Goal: Task Accomplishment & Management: Complete application form

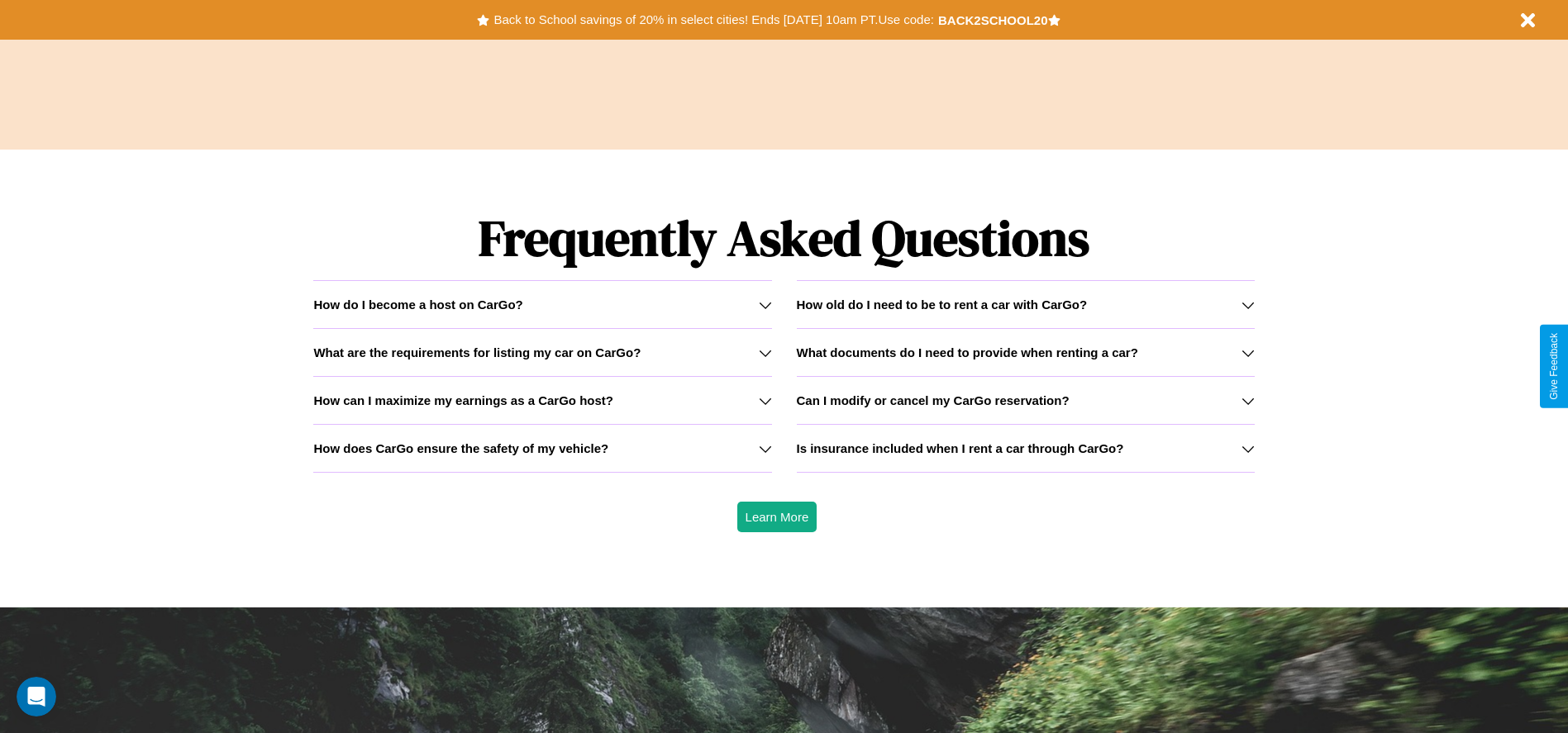
scroll to position [2372, 0]
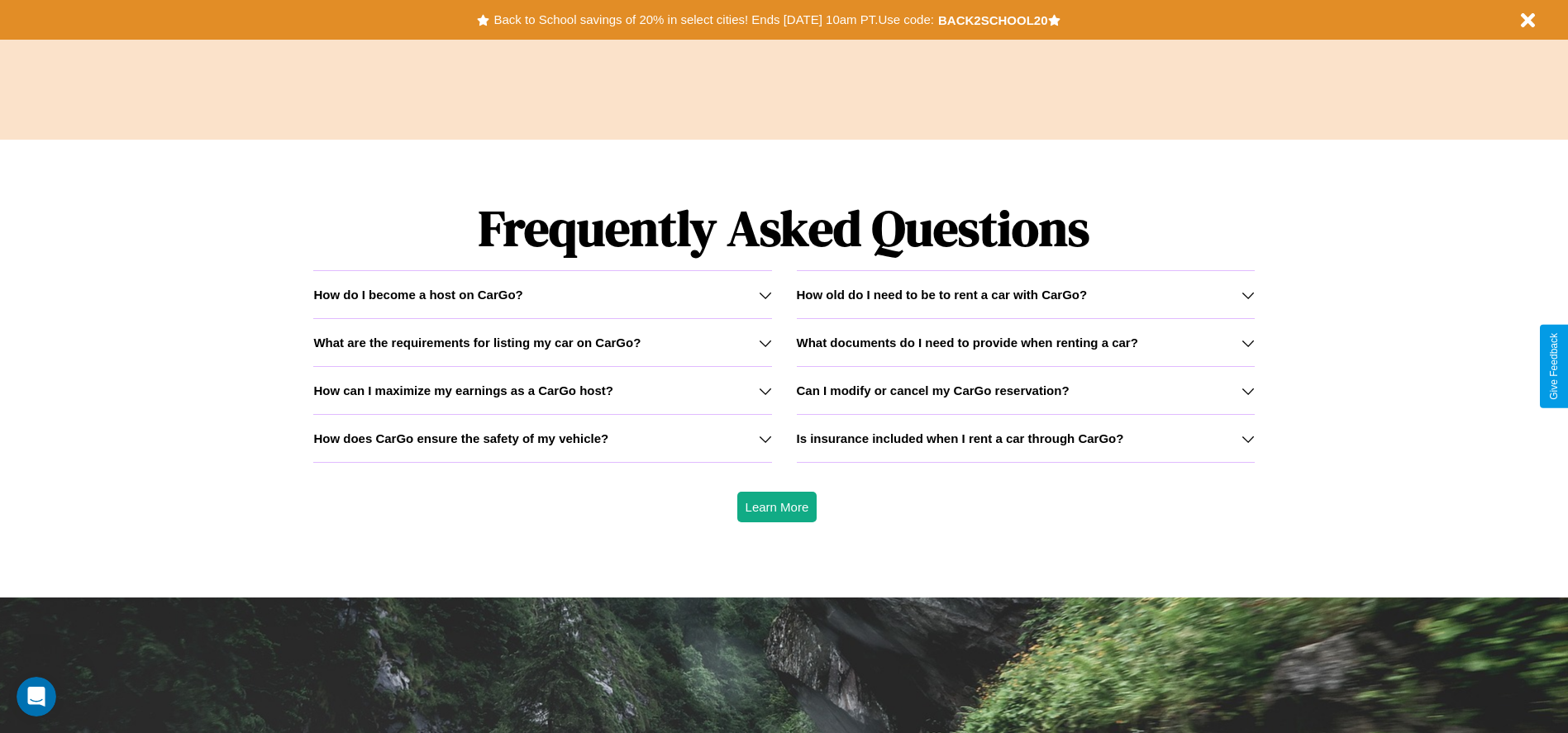
click at [1248, 391] on icon at bounding box center [1248, 391] width 13 height 13
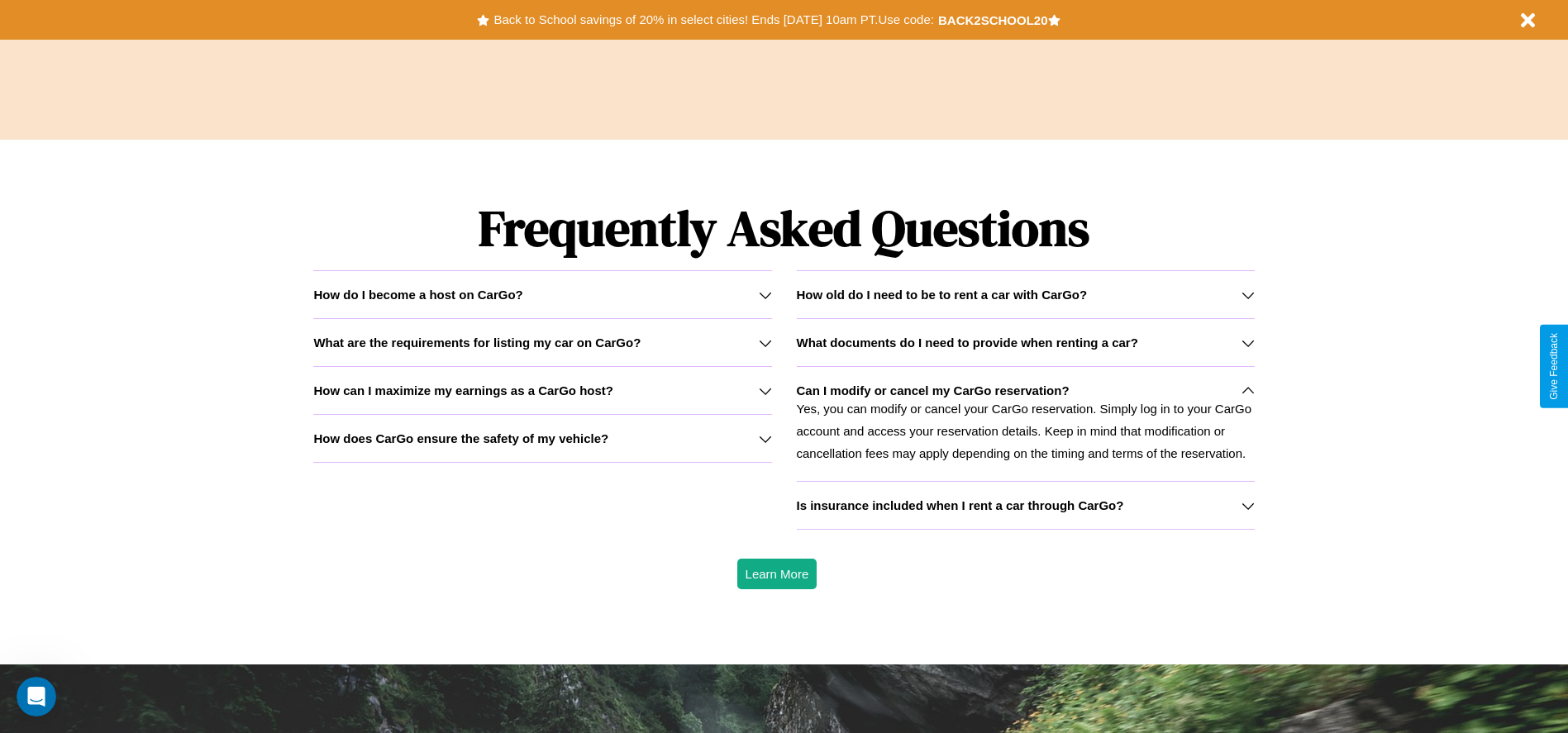
click at [765, 342] on icon at bounding box center [765, 343] width 13 height 13
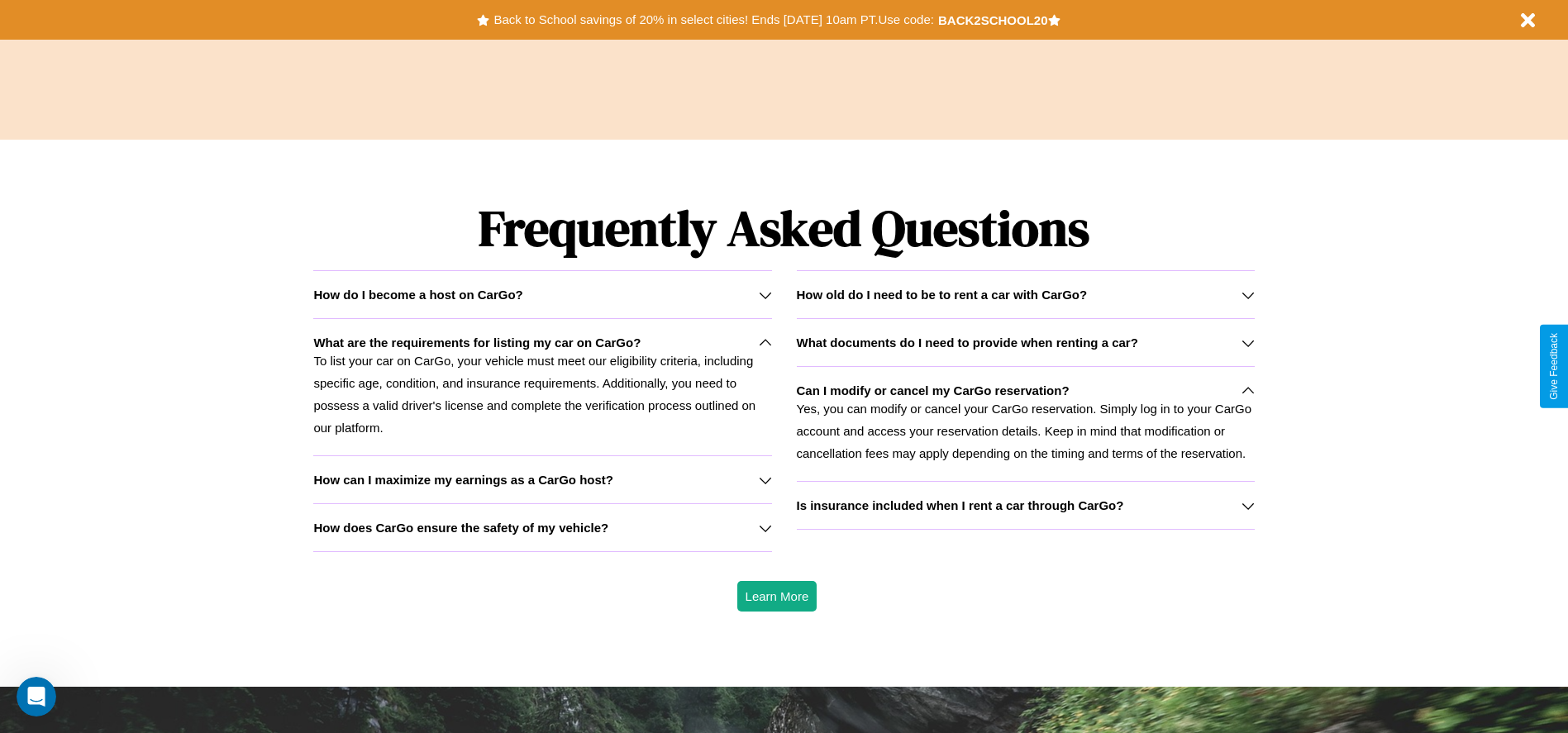
click at [542, 479] on h3 "How can I maximize my earnings as a CarGo host?" at bounding box center [463, 479] width 300 height 14
click at [1025, 294] on h3 "How old do I need to be to rent a car with CarGo?" at bounding box center [942, 294] width 291 height 14
click at [765, 294] on icon at bounding box center [765, 295] width 13 height 13
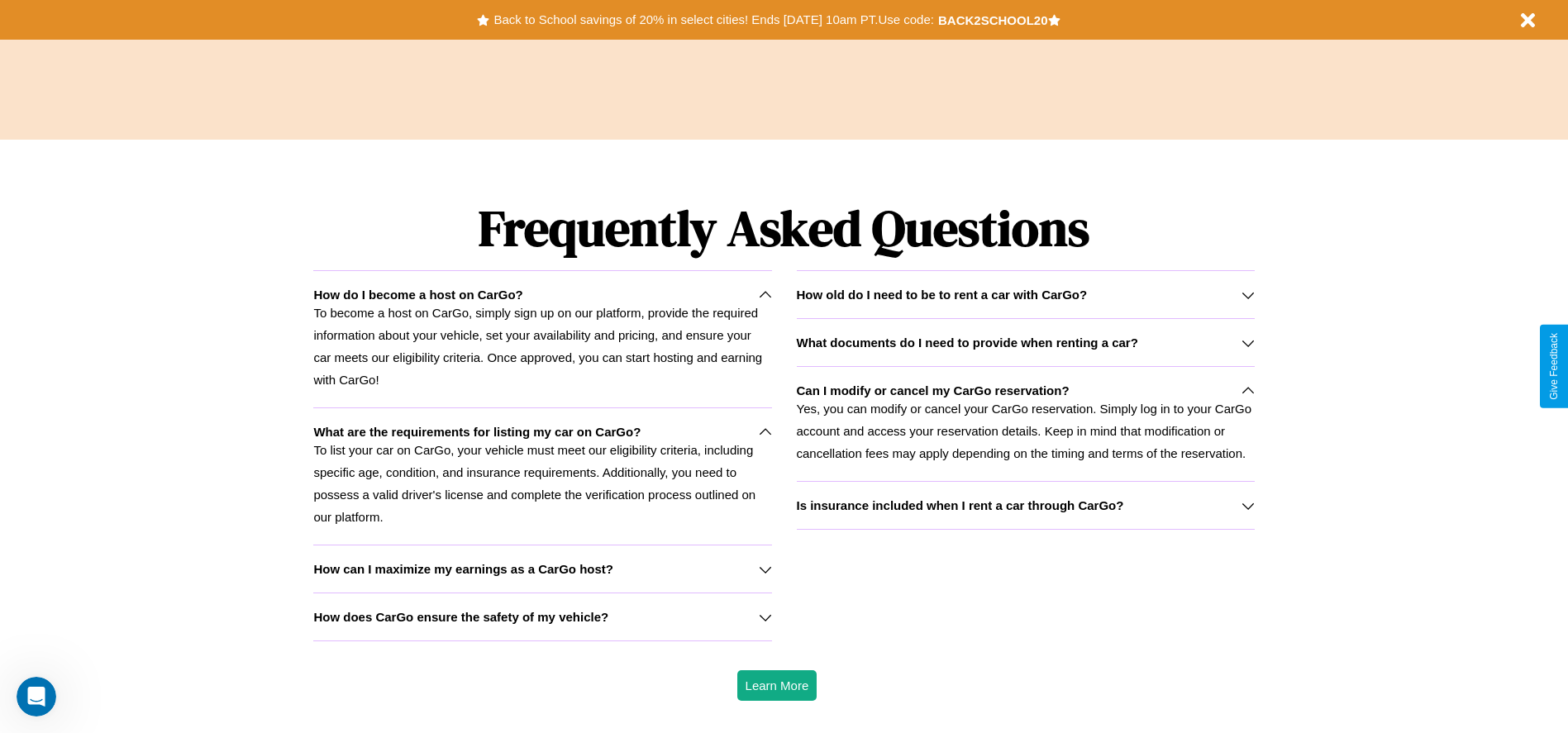
click at [1025, 294] on h3 "How old do I need to be to rent a car with CarGo?" at bounding box center [942, 294] width 291 height 14
click at [542, 476] on p "To list your car on CarGo, your vehicle must meet our eligibility criteria, inc…" at bounding box center [542, 484] width 458 height 89
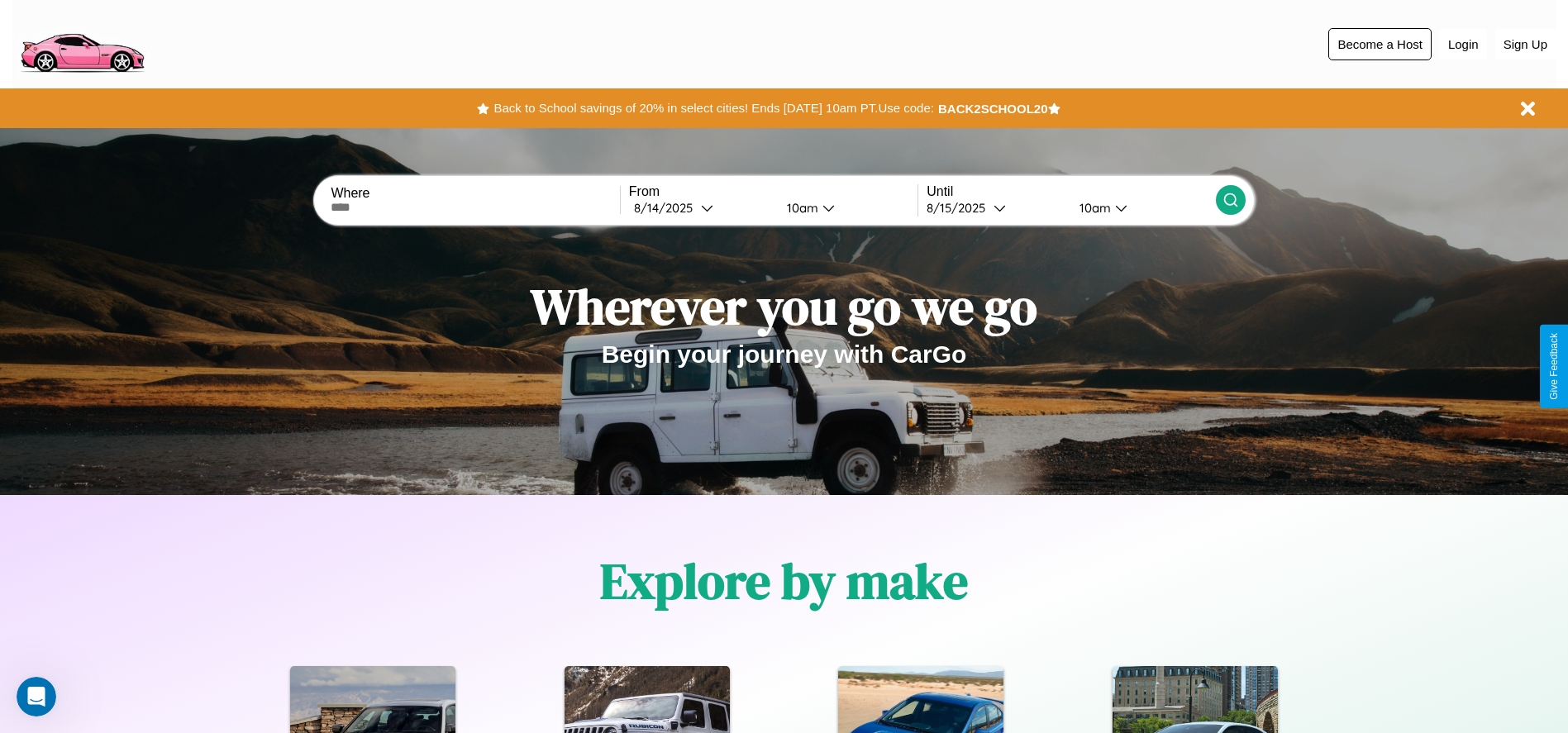
click at [1380, 44] on button "Become a Host" at bounding box center [1380, 44] width 103 height 32
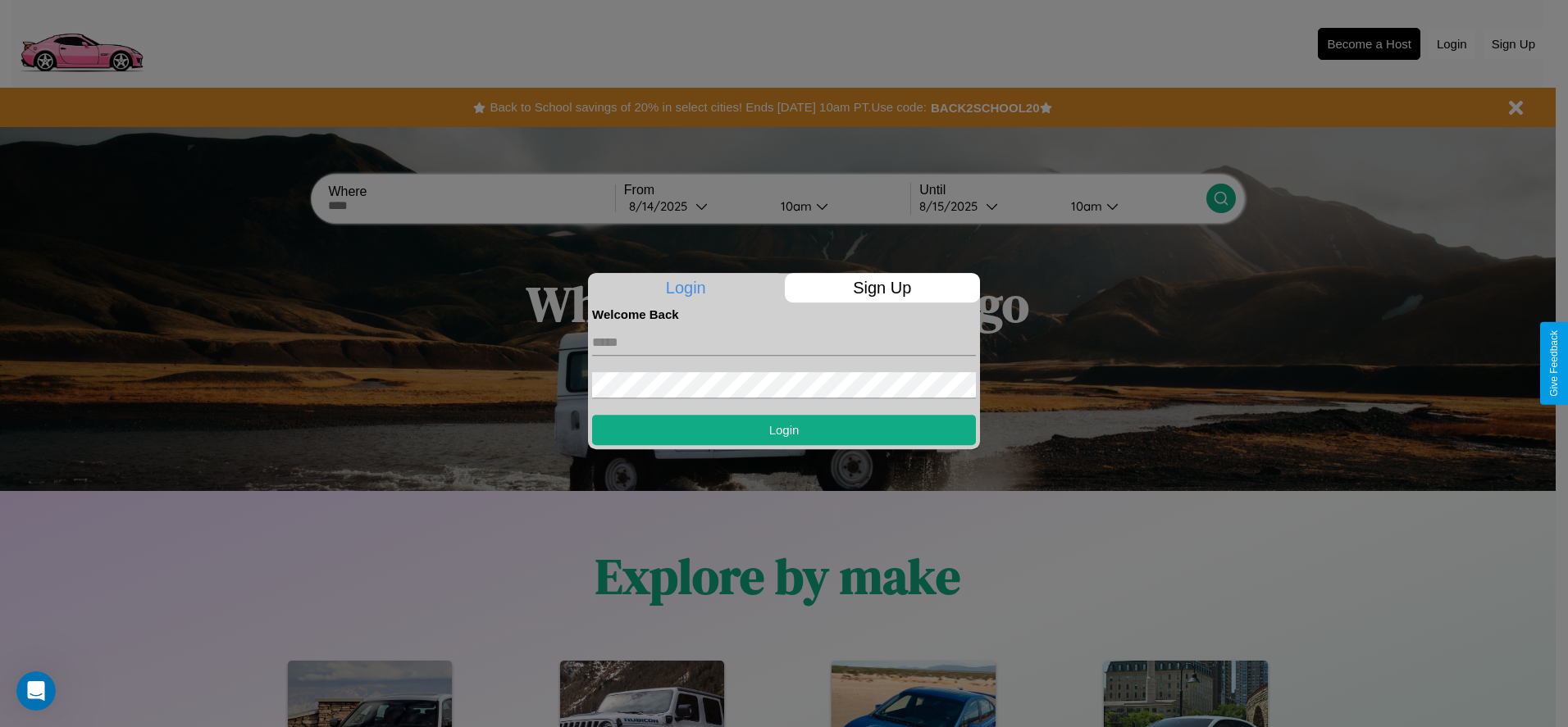
click at [882, 288] on p "Sign Up" at bounding box center [883, 288] width 196 height 30
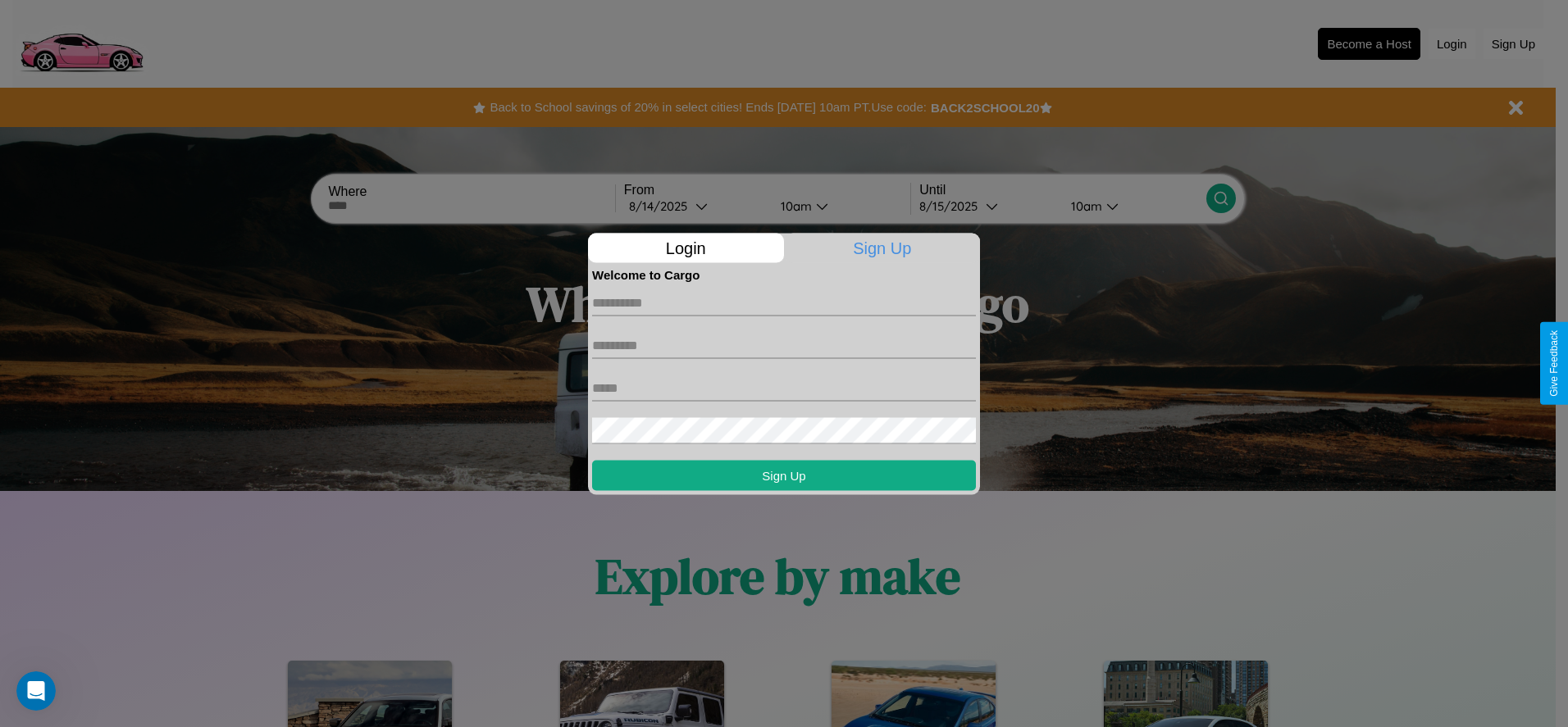
click at [1369, 43] on div at bounding box center [784, 363] width 1568 height 727
